Goal: Transaction & Acquisition: Purchase product/service

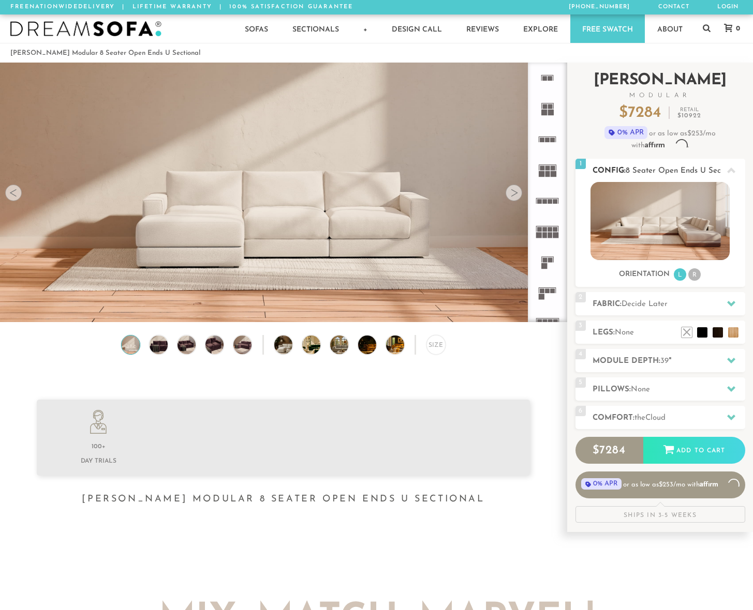
scroll to position [8, 8]
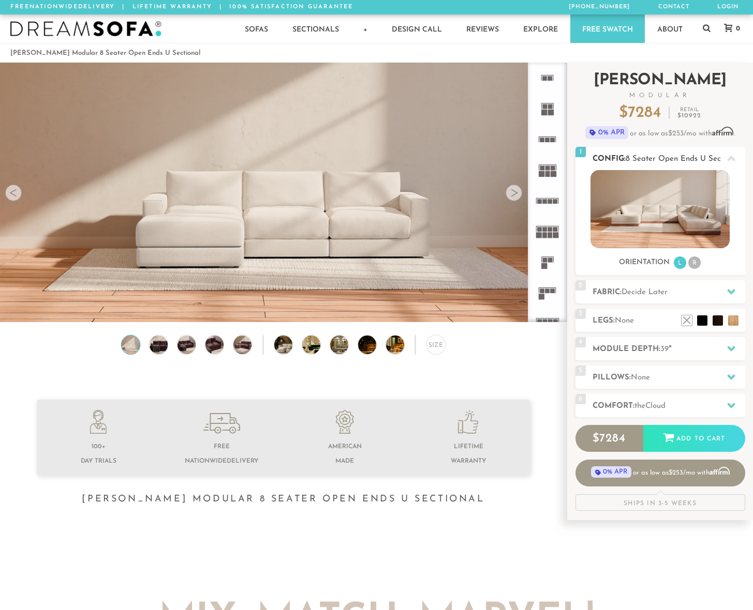
click at [735, 161] on div at bounding box center [731, 158] width 22 height 21
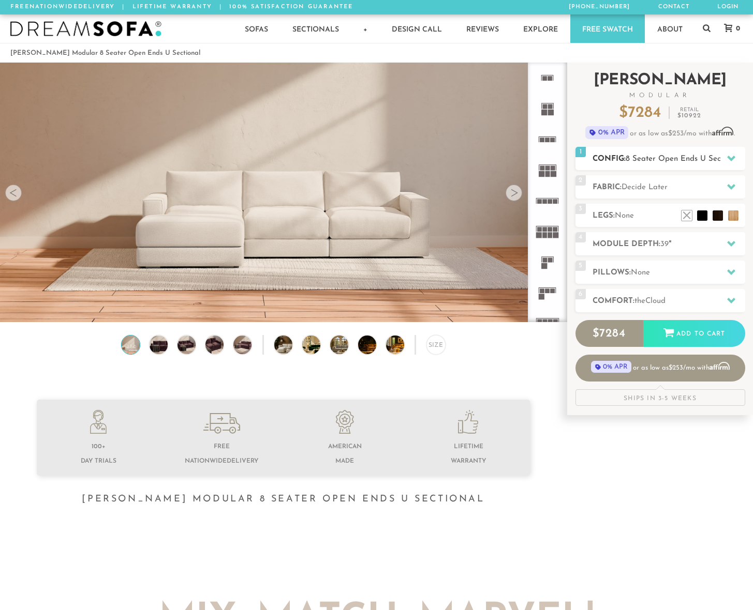
click at [735, 161] on div at bounding box center [731, 158] width 22 height 21
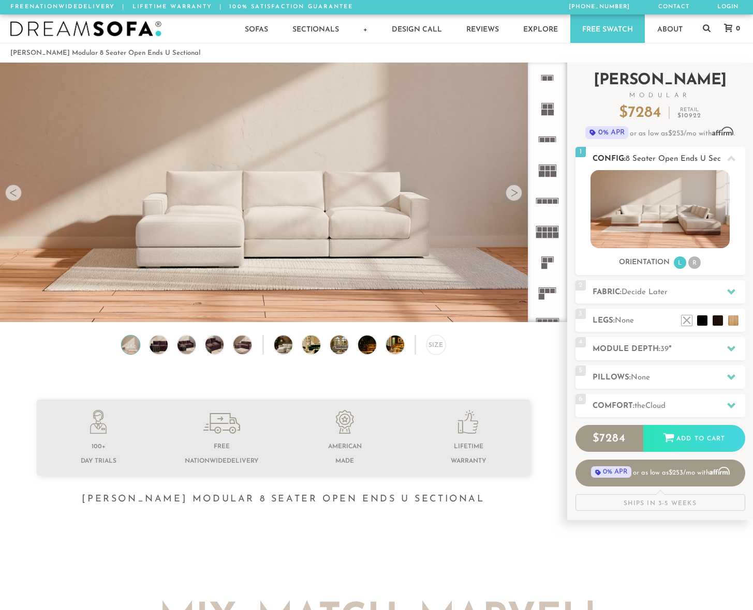
click at [698, 186] on img at bounding box center [659, 209] width 139 height 78
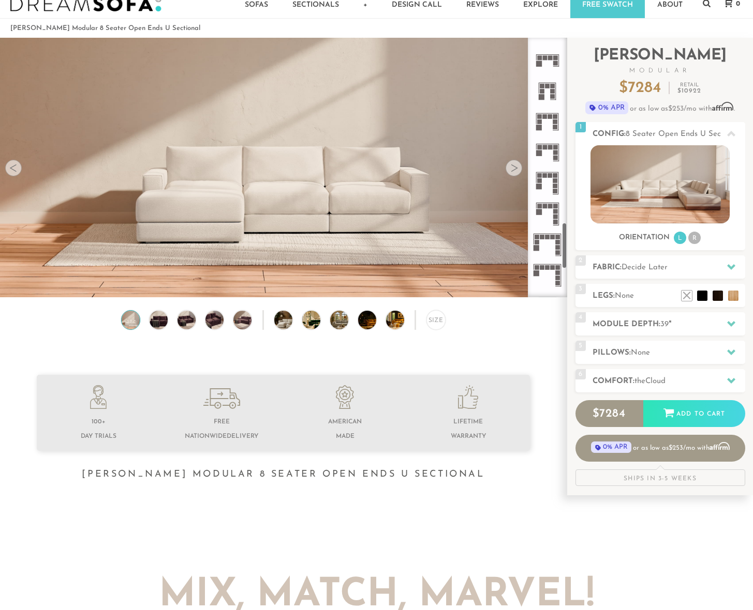
scroll to position [1035, 0]
click at [696, 239] on li "R" at bounding box center [694, 238] width 12 height 12
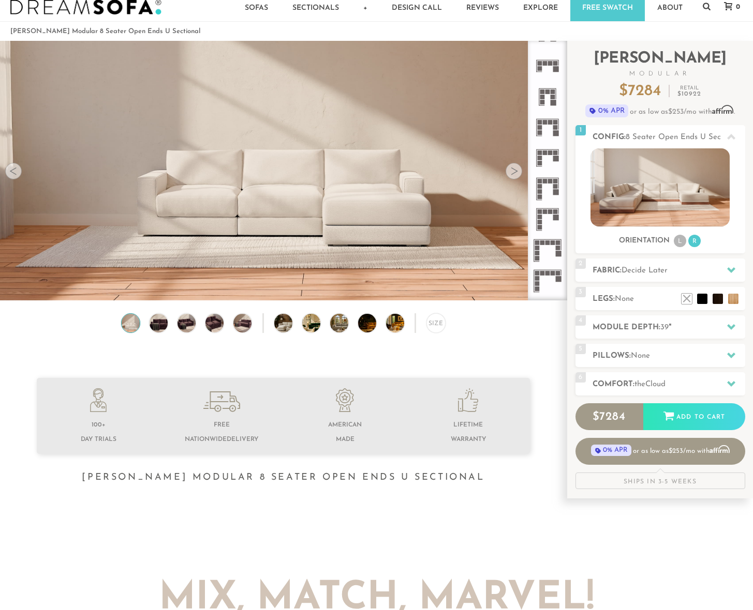
scroll to position [0, 0]
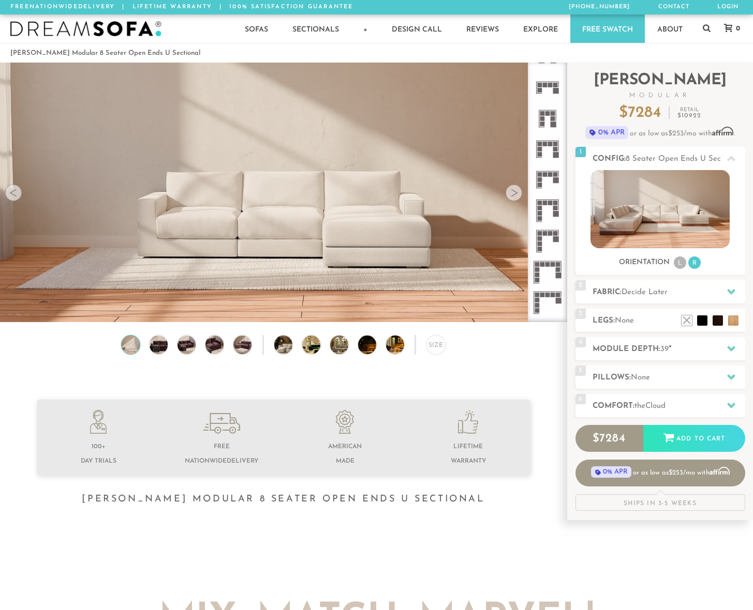
click at [548, 233] on rect at bounding box center [550, 233] width 5 height 5
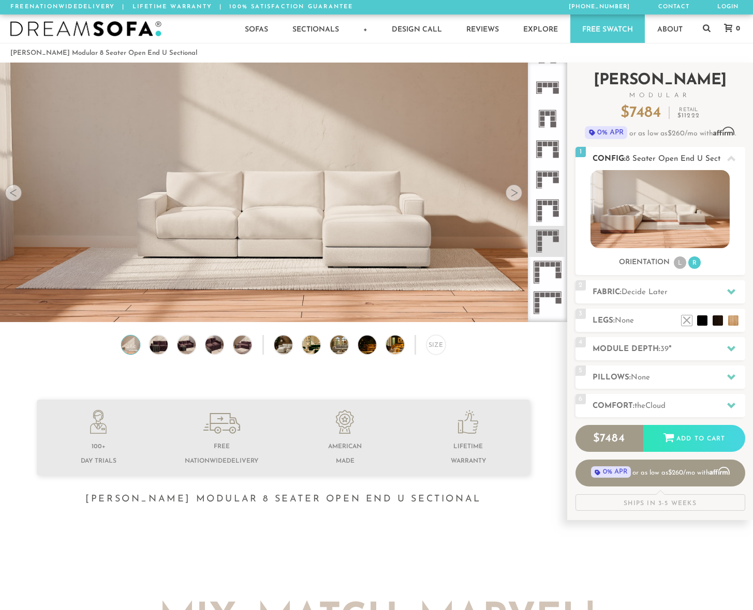
click at [630, 218] on img at bounding box center [659, 209] width 139 height 78
click at [704, 320] on li at bounding box center [686, 305] width 41 height 41
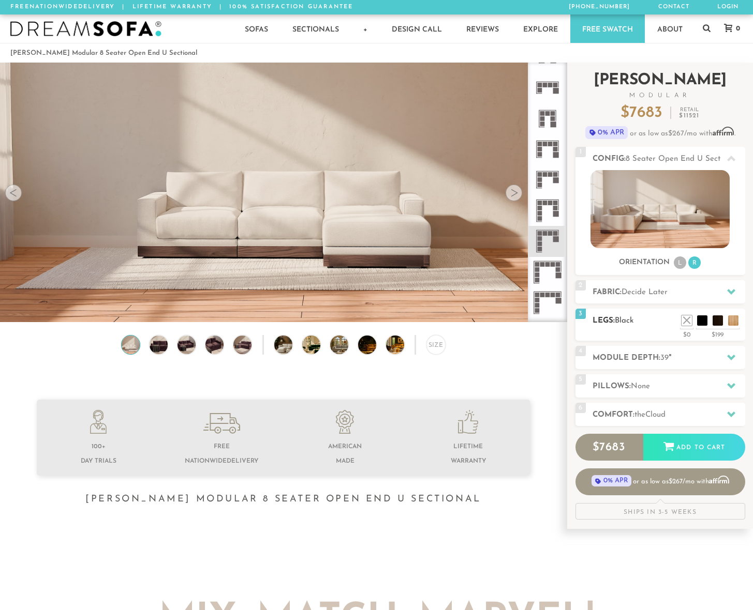
click at [724, 325] on ul at bounding box center [710, 318] width 62 height 16
click at [719, 322] on li at bounding box center [701, 305] width 41 height 41
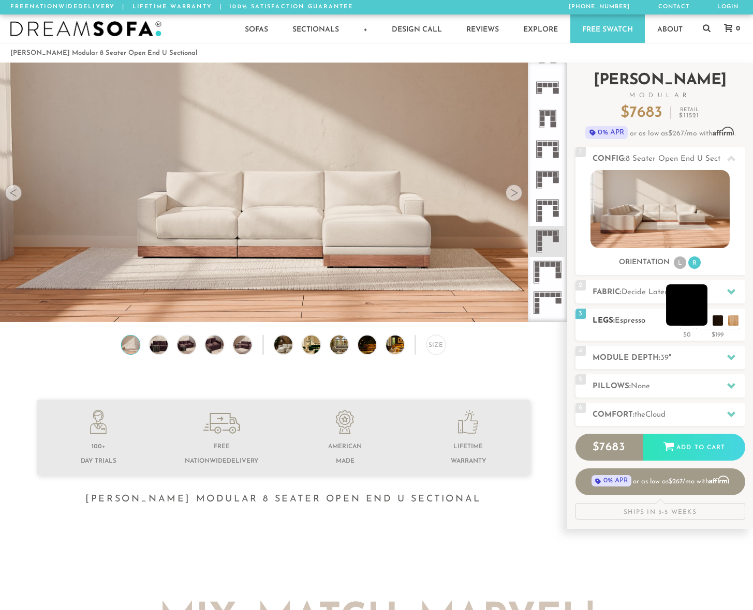
click at [700, 321] on li at bounding box center [686, 305] width 41 height 41
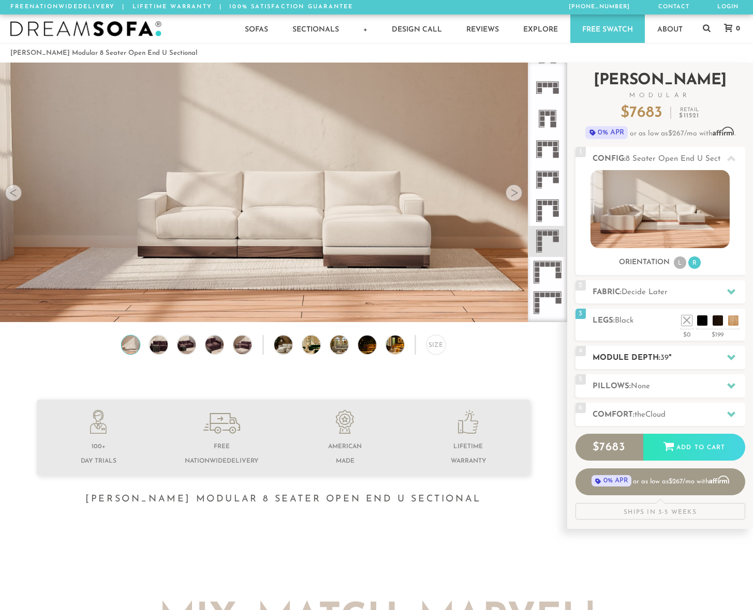
click at [649, 361] on h2 "Module Depth: 39 "" at bounding box center [668, 358] width 153 height 12
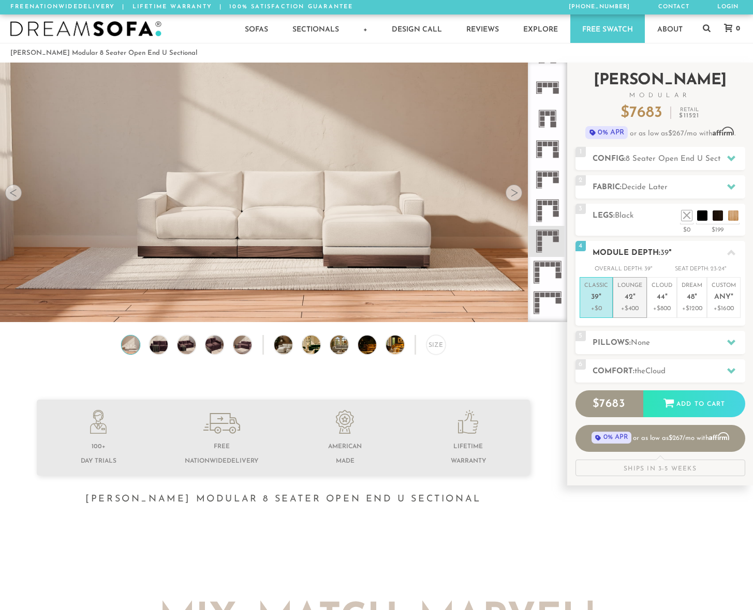
click at [623, 297] on p "Lounge 42 "" at bounding box center [629, 293] width 25 height 22
click at [597, 293] on p "Classic 39 "" at bounding box center [596, 293] width 24 height 22
click at [668, 344] on h2 "Pillows: None" at bounding box center [668, 343] width 153 height 12
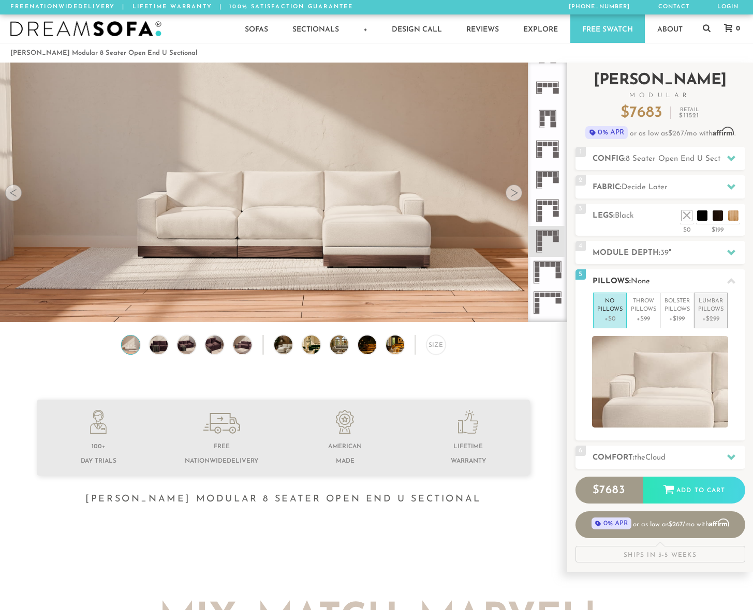
click at [709, 313] on p "Lumbar Pillows" at bounding box center [710, 305] width 25 height 17
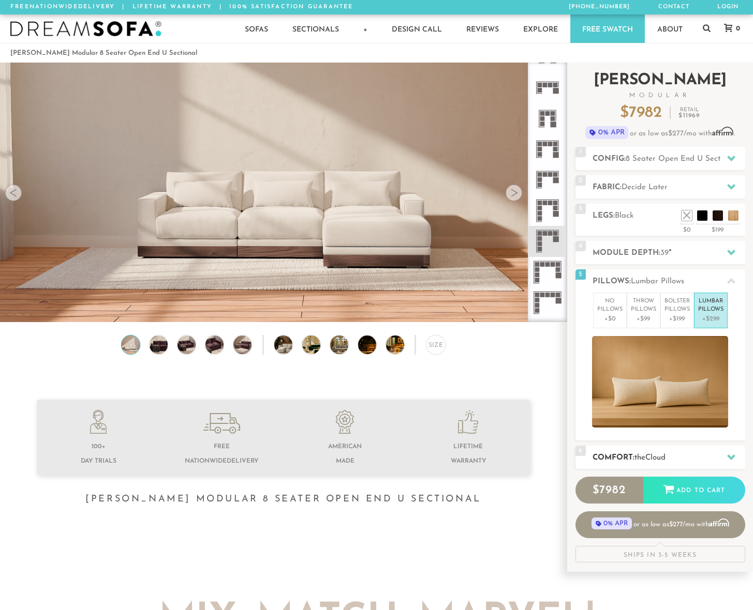
click at [673, 459] on h2 "Comfort: the Cloud" at bounding box center [668, 458] width 153 height 12
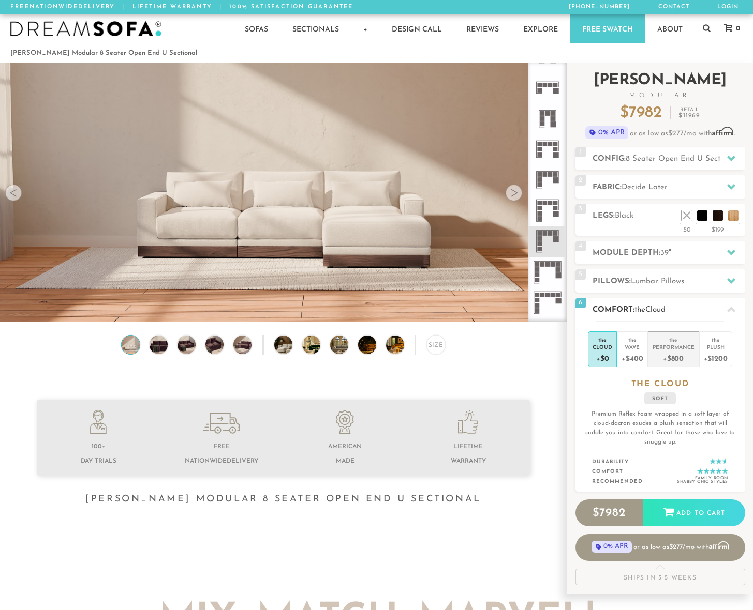
click at [675, 348] on div "Performance" at bounding box center [673, 346] width 42 height 7
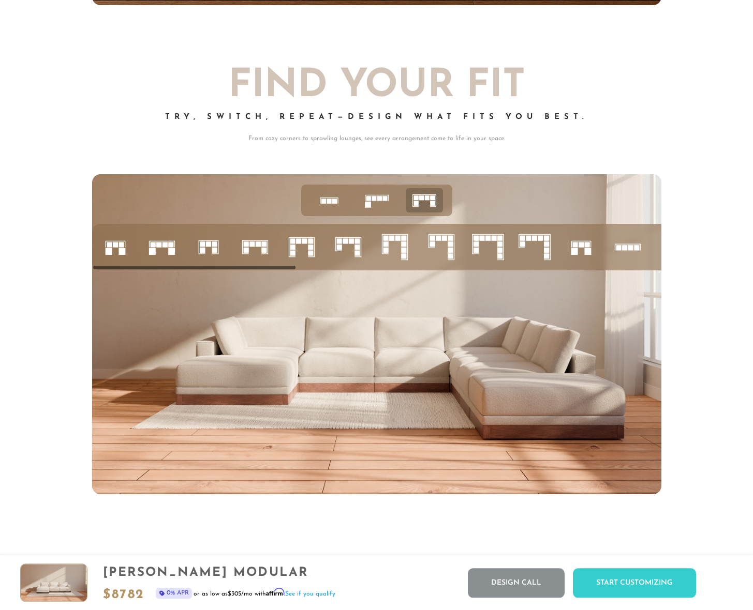
scroll to position [3882, 0]
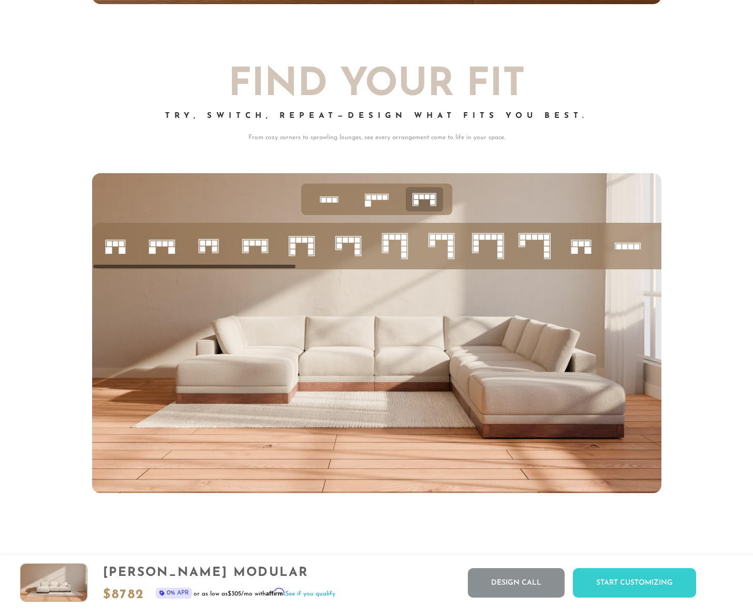
click at [449, 256] on icon at bounding box center [441, 246] width 35 height 35
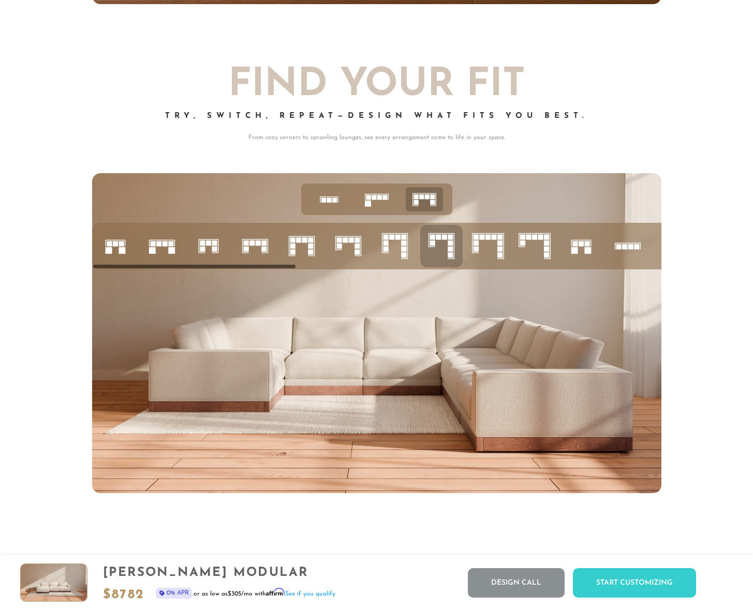
click at [541, 255] on icon at bounding box center [534, 246] width 35 height 35
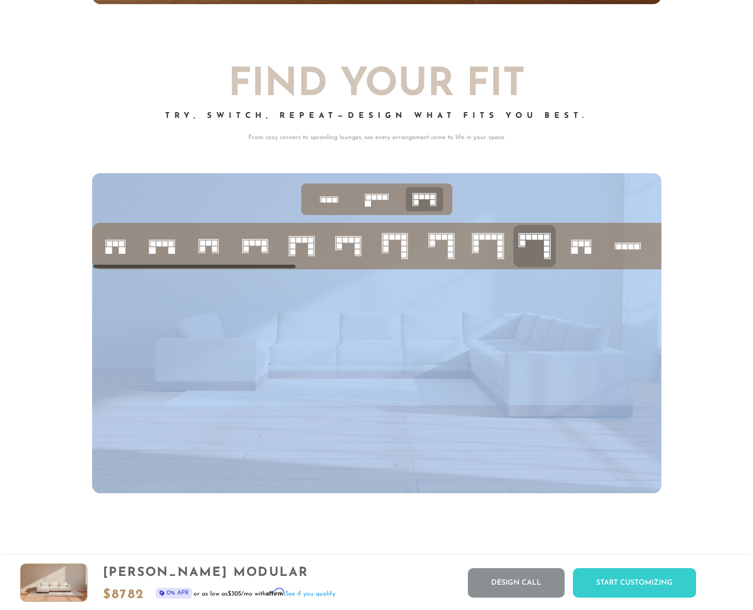
drag, startPoint x: 271, startPoint y: 265, endPoint x: 414, endPoint y: 283, distance: 144.9
click at [414, 270] on div at bounding box center [376, 246] width 569 height 47
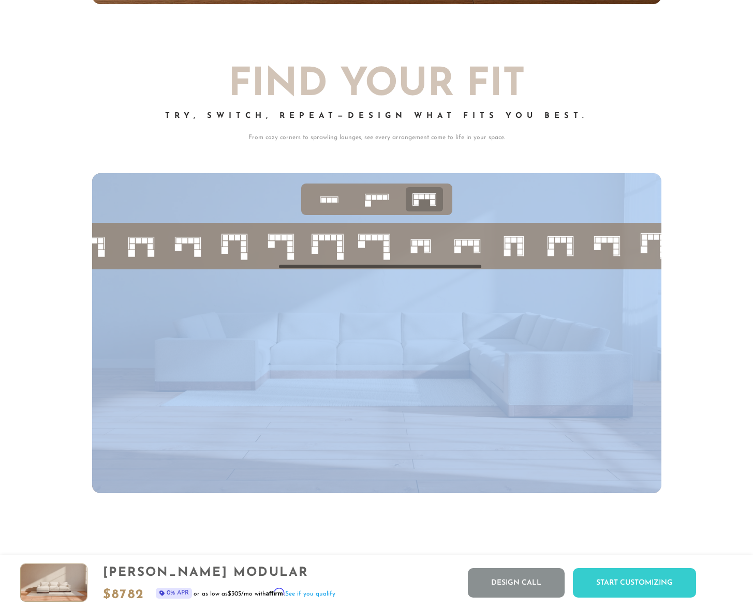
scroll to position [0, 579]
click at [332, 349] on img at bounding box center [376, 333] width 569 height 320
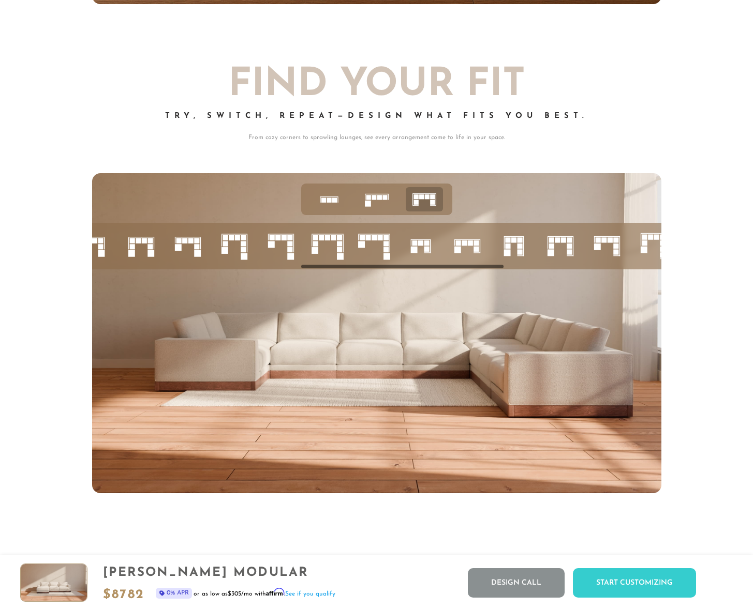
click at [503, 220] on div at bounding box center [376, 202] width 569 height 37
click at [379, 252] on icon at bounding box center [373, 246] width 35 height 35
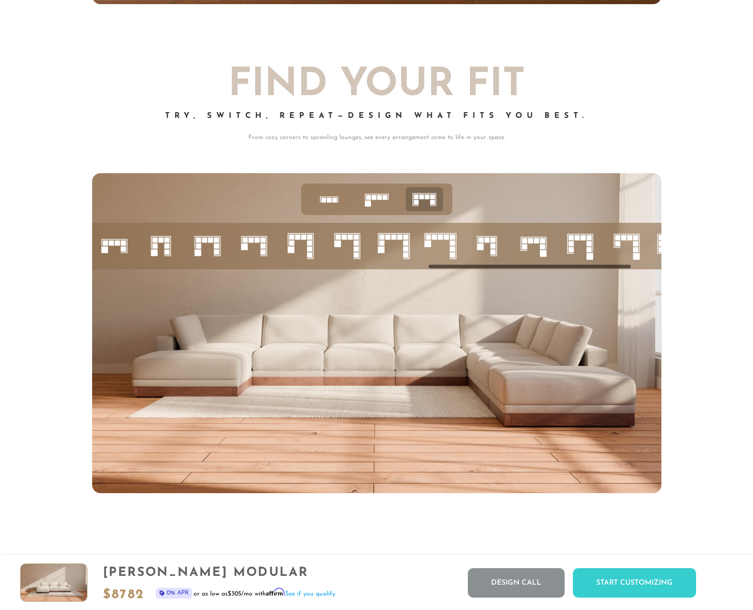
scroll to position [0, 958]
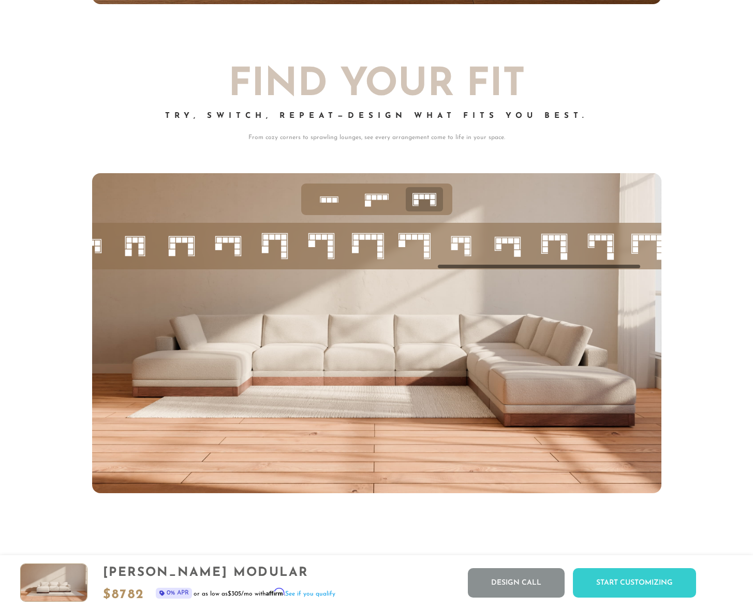
drag, startPoint x: 485, startPoint y: 270, endPoint x: 622, endPoint y: 283, distance: 137.2
click at [622, 283] on div at bounding box center [376, 333] width 569 height 320
click at [320, 246] on icon at bounding box center [321, 246] width 35 height 35
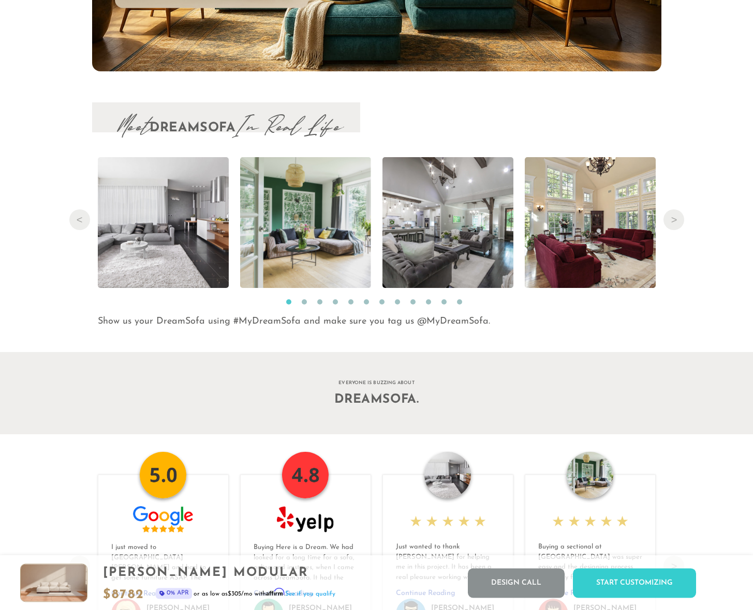
scroll to position [10487, 0]
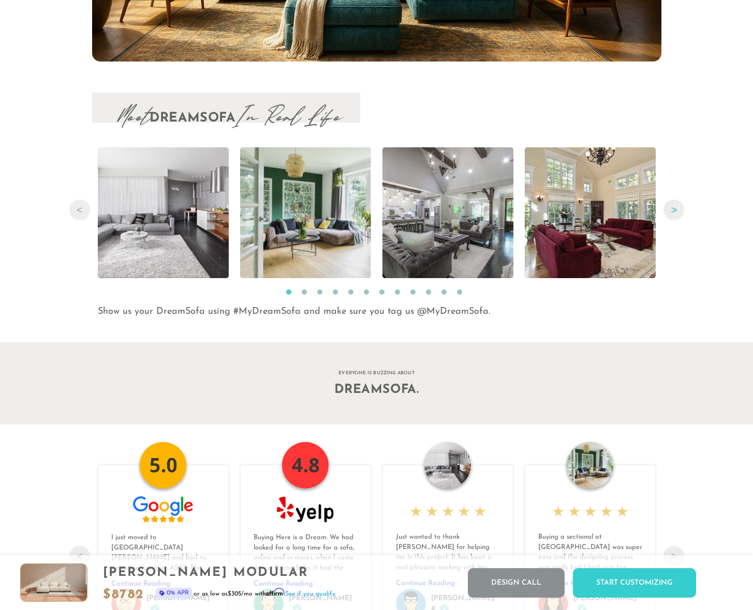
click at [675, 216] on button "Next" at bounding box center [673, 210] width 21 height 21
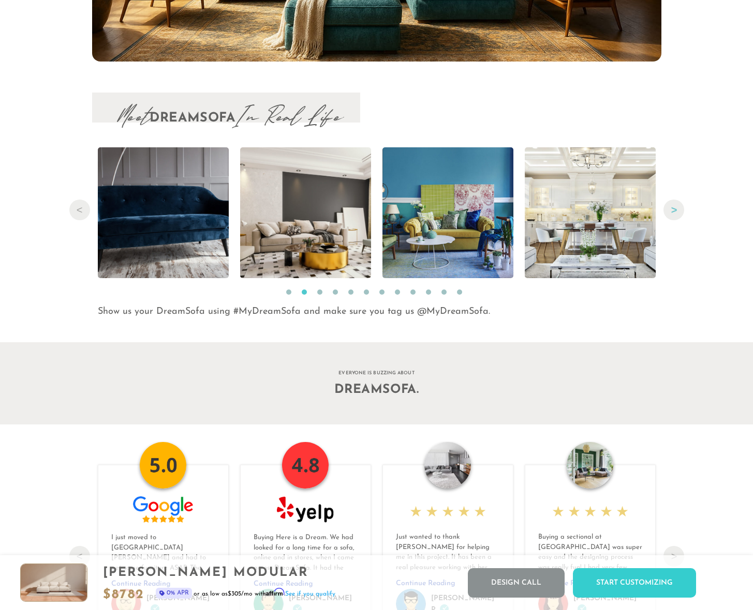
click at [675, 216] on button "Next" at bounding box center [673, 210] width 21 height 21
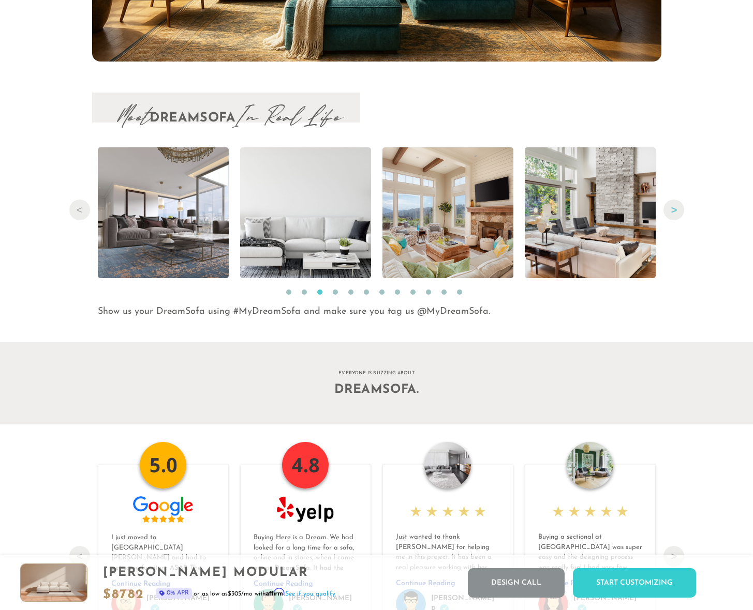
click at [675, 216] on button "Next" at bounding box center [673, 210] width 21 height 21
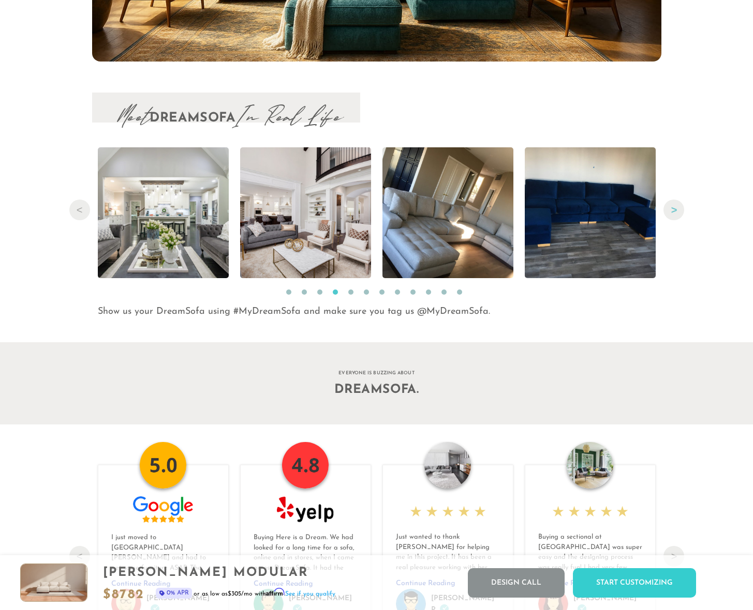
click at [675, 216] on button "Next" at bounding box center [673, 210] width 21 height 21
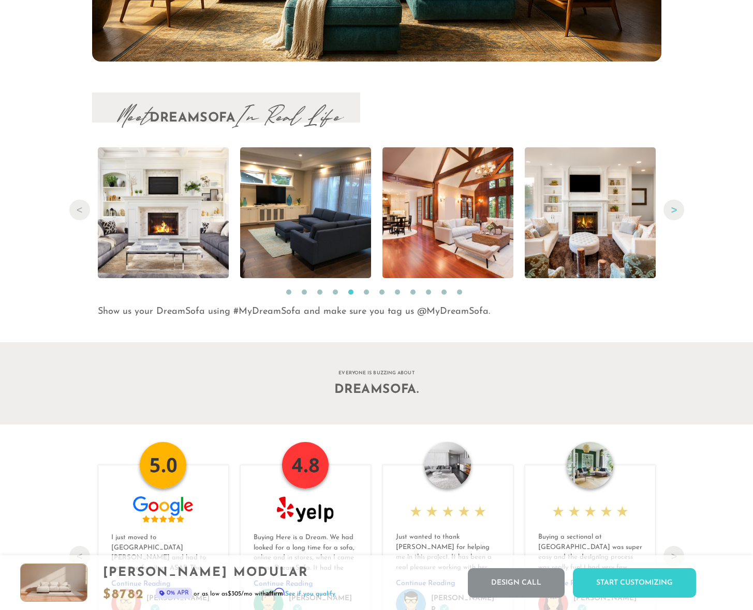
click at [675, 216] on button "Next" at bounding box center [673, 210] width 21 height 21
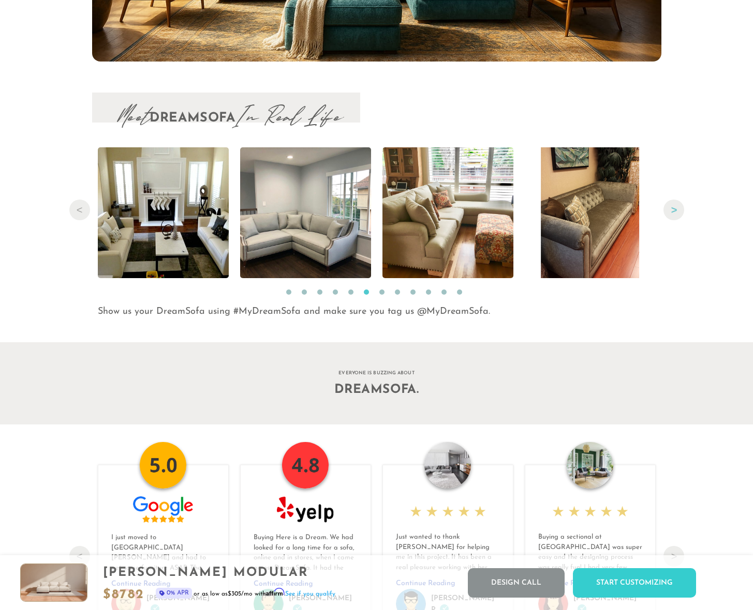
click at [675, 216] on button "Next" at bounding box center [673, 210] width 21 height 21
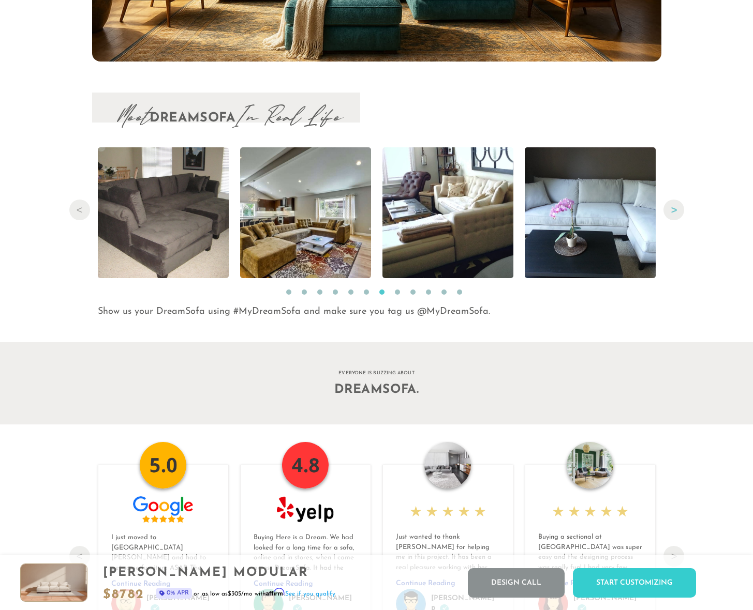
click at [675, 216] on button "Next" at bounding box center [673, 210] width 21 height 21
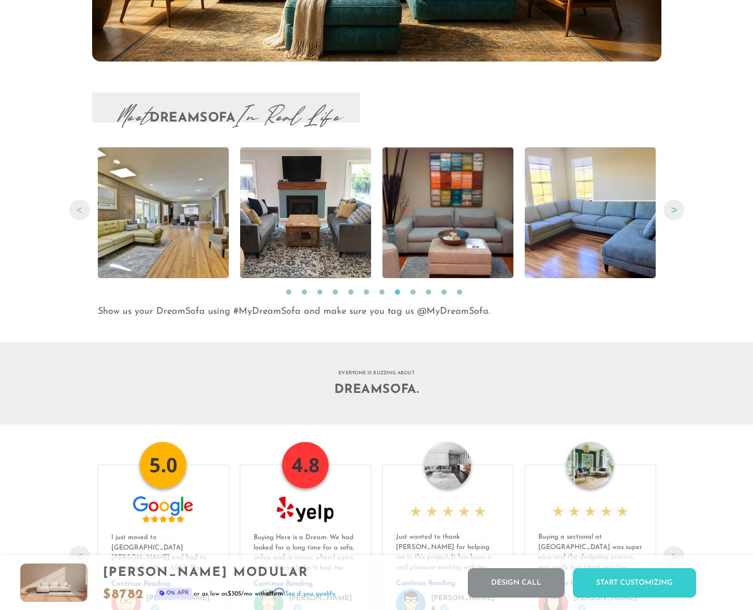
click at [675, 216] on button "Next" at bounding box center [673, 210] width 21 height 21
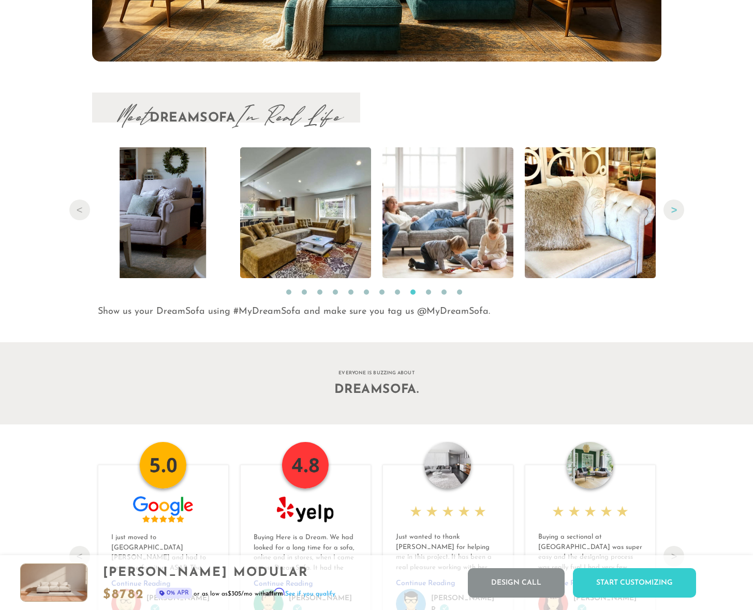
click at [675, 216] on button "Next" at bounding box center [673, 210] width 21 height 21
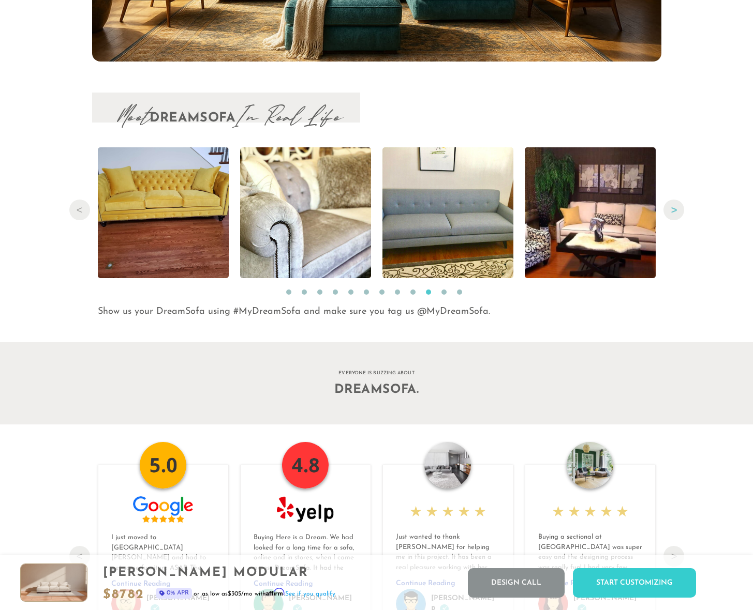
click at [675, 216] on button "Next" at bounding box center [673, 210] width 21 height 21
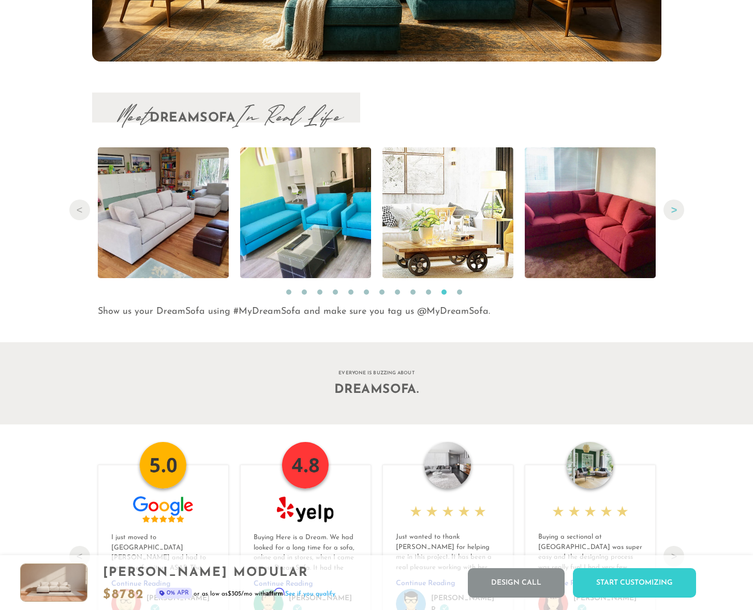
click at [675, 216] on button "Next" at bounding box center [673, 210] width 21 height 21
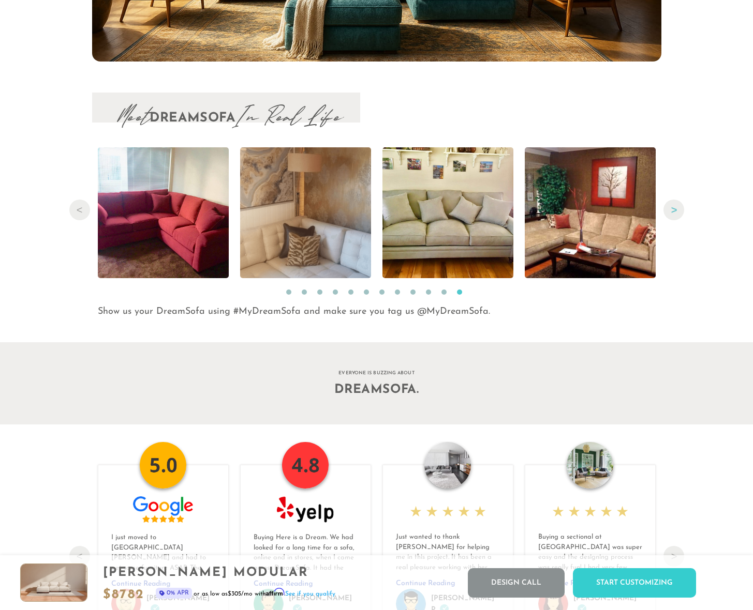
click at [675, 216] on button "Next" at bounding box center [673, 210] width 21 height 21
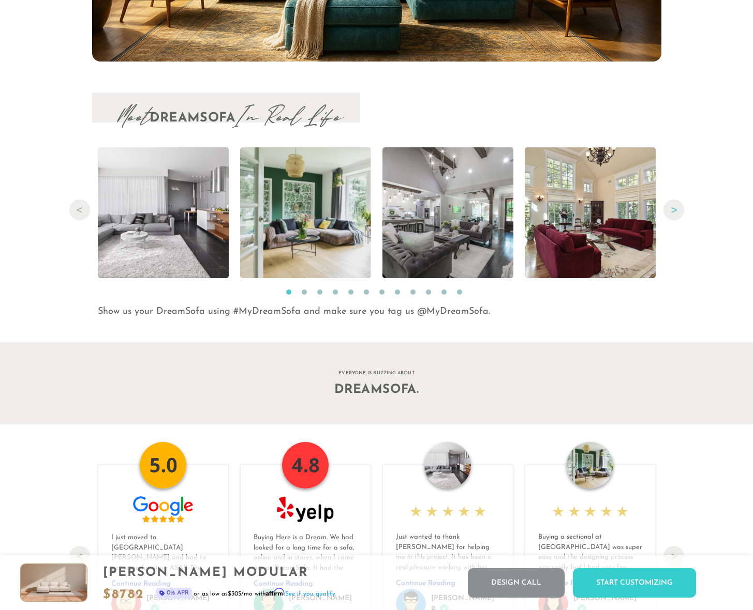
click at [675, 216] on button "Next" at bounding box center [673, 210] width 21 height 21
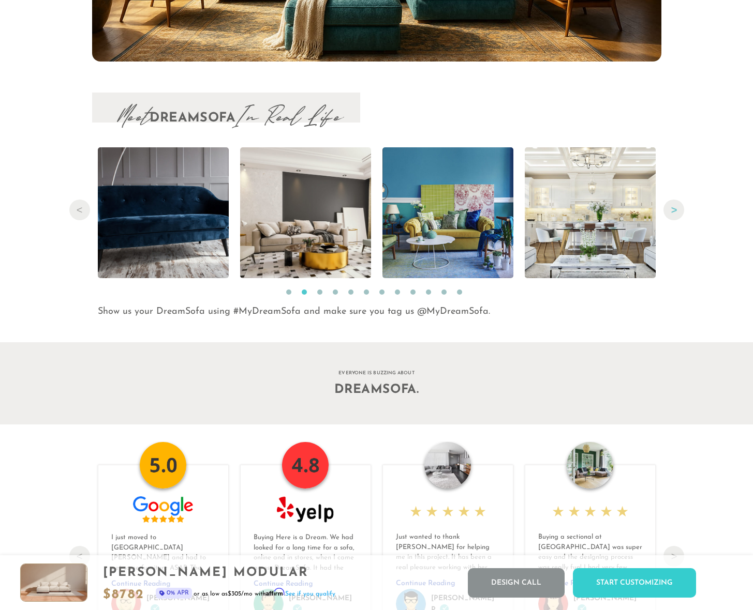
click at [675, 216] on button "Next" at bounding box center [673, 210] width 21 height 21
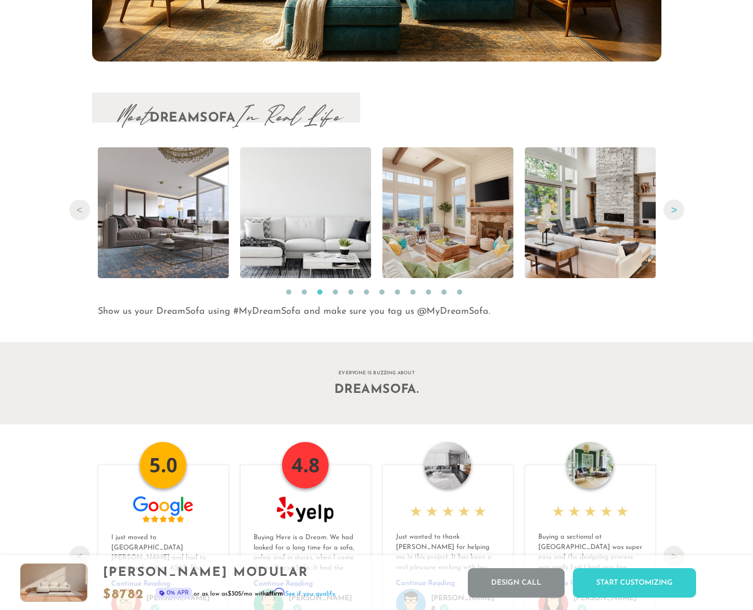
click at [675, 216] on button "Next" at bounding box center [673, 210] width 21 height 21
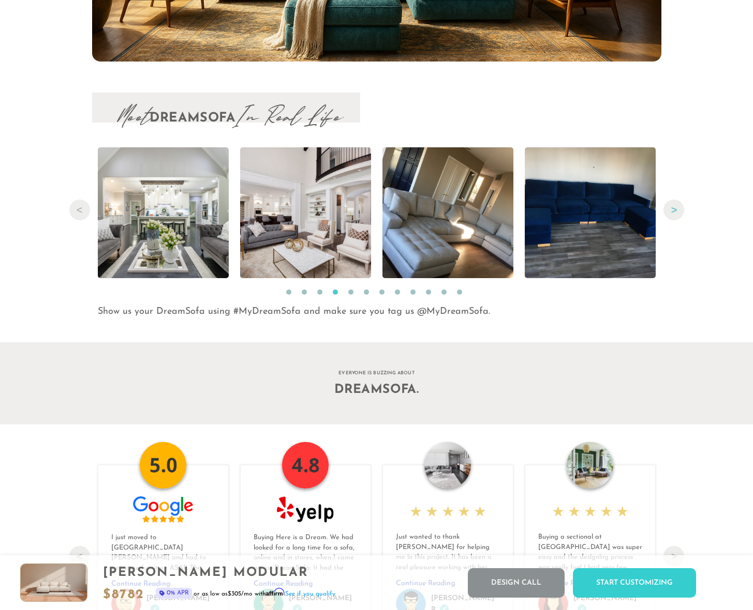
click at [675, 216] on button "Next" at bounding box center [673, 210] width 21 height 21
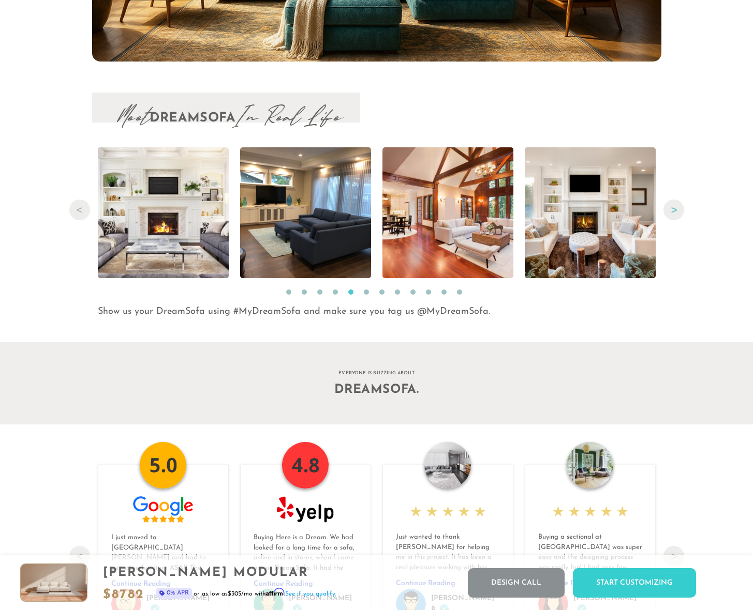
click at [675, 216] on button "Next" at bounding box center [673, 210] width 21 height 21
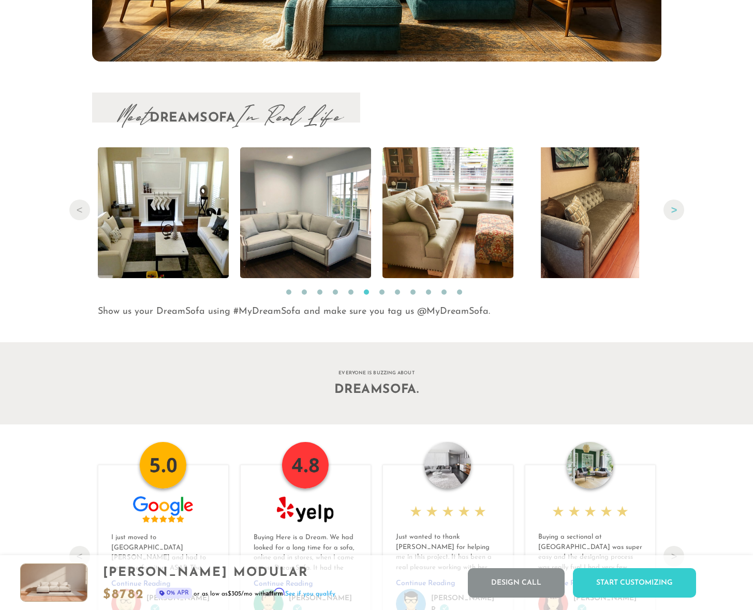
click at [675, 216] on button "Next" at bounding box center [673, 210] width 21 height 21
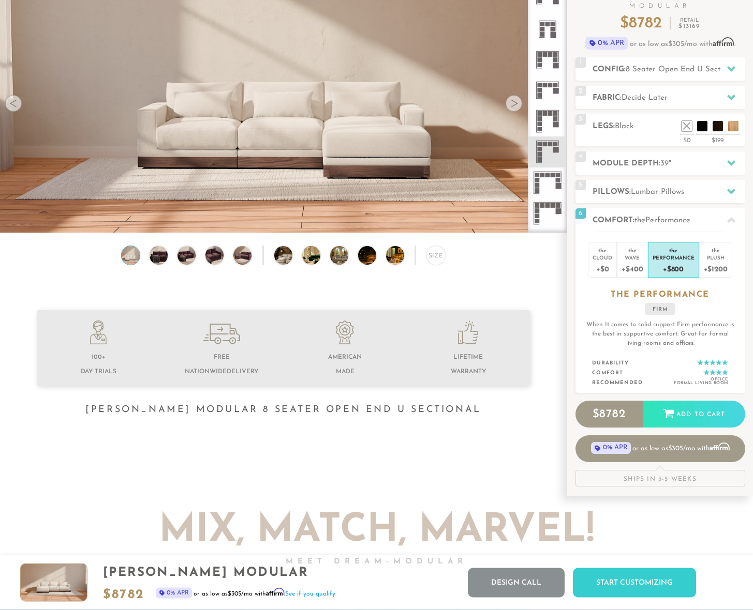
scroll to position [0, 0]
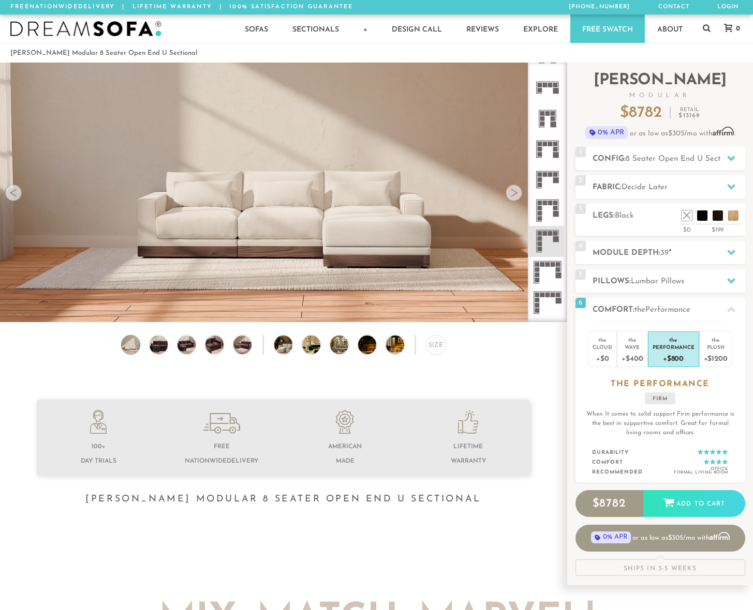
click at [60, 28] on img at bounding box center [85, 29] width 151 height 16
